Goal: Transaction & Acquisition: Download file/media

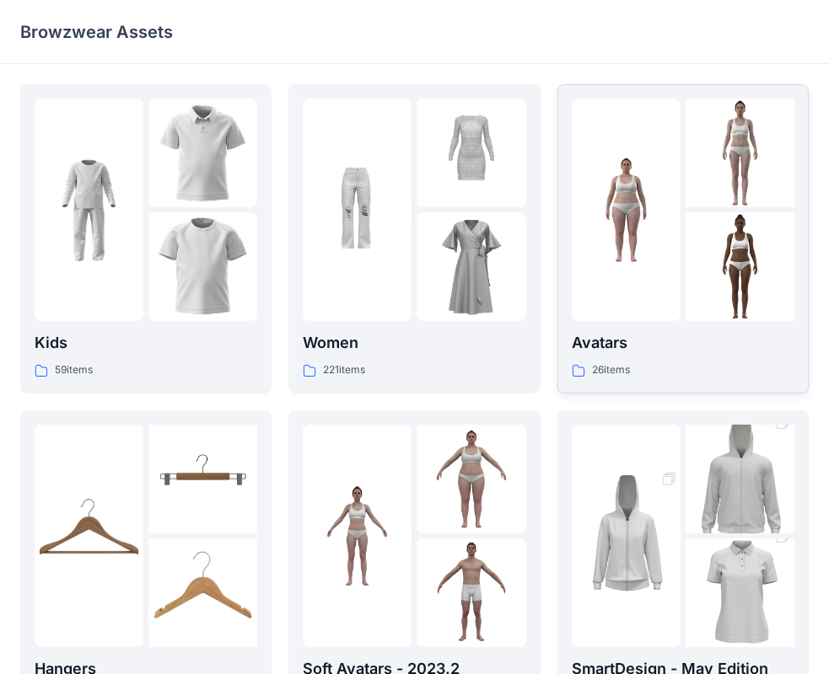
click at [668, 279] on div at bounding box center [625, 210] width 109 height 223
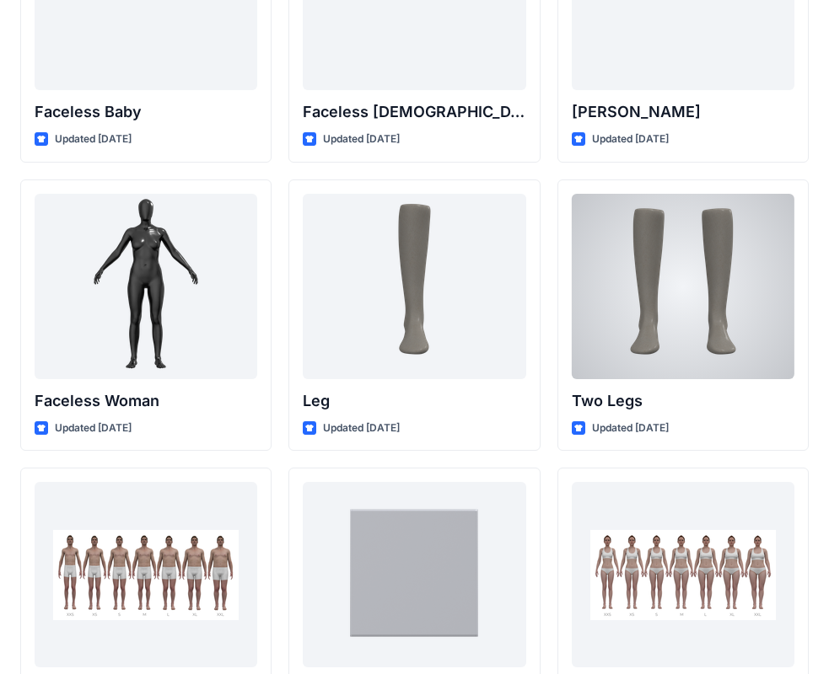
scroll to position [1770, 0]
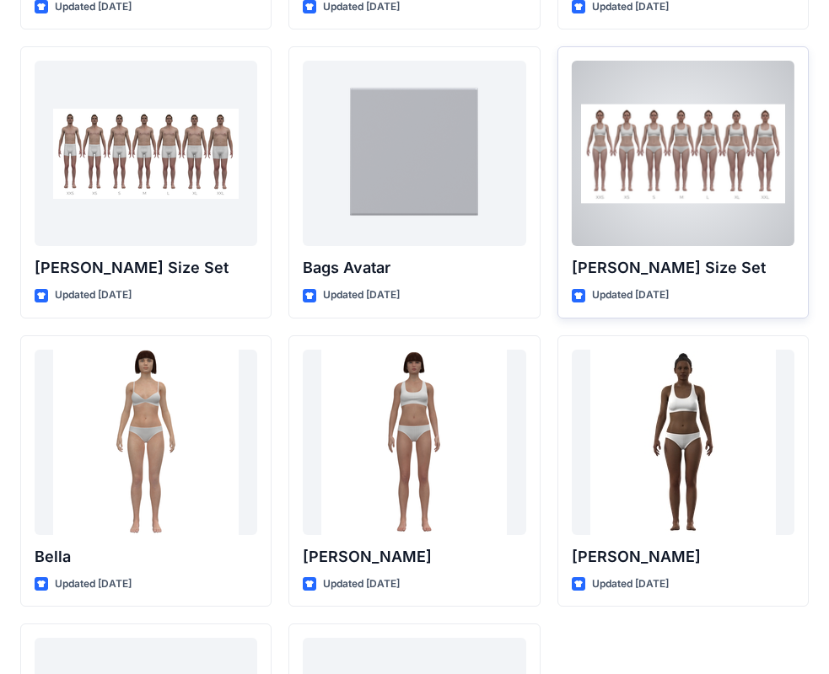
click at [670, 182] on div at bounding box center [682, 153] width 223 height 185
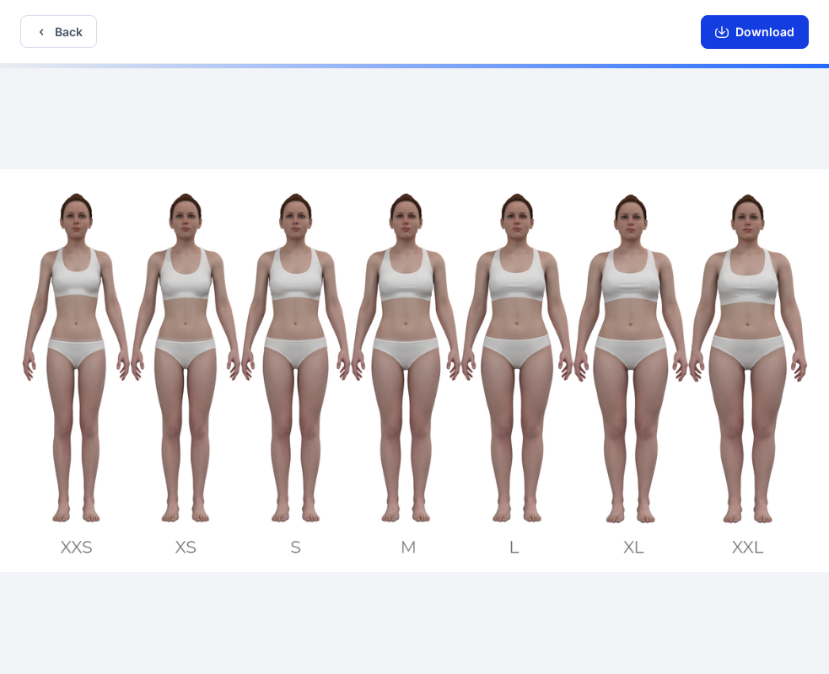
click at [743, 34] on button "Download" at bounding box center [754, 32] width 108 height 34
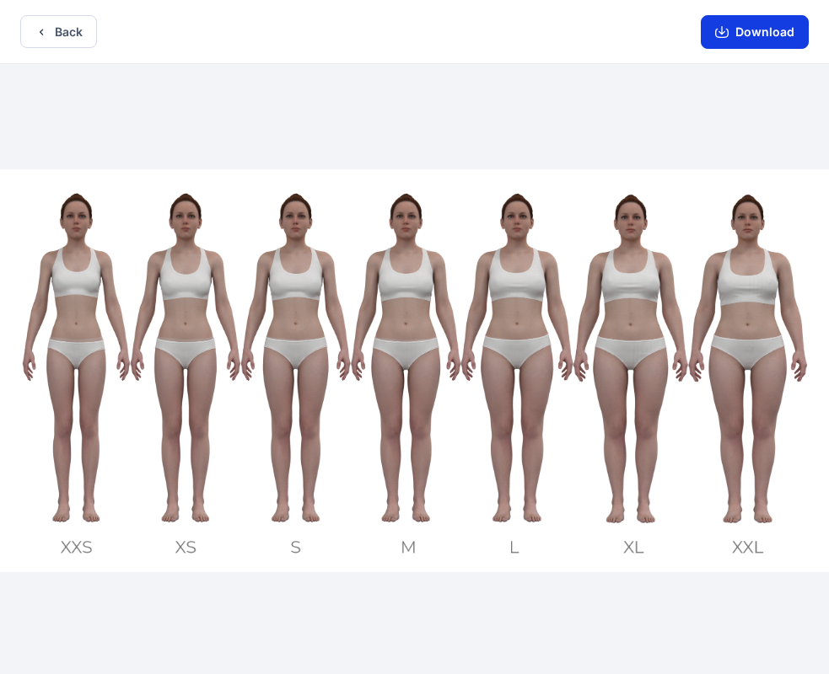
click at [752, 35] on button "Download" at bounding box center [754, 32] width 108 height 34
click at [739, 35] on button "Download" at bounding box center [754, 32] width 108 height 34
click at [779, 41] on button "Download" at bounding box center [754, 32] width 108 height 34
click at [727, 33] on icon "button" at bounding box center [721, 31] width 13 height 13
